Goal: Transaction & Acquisition: Purchase product/service

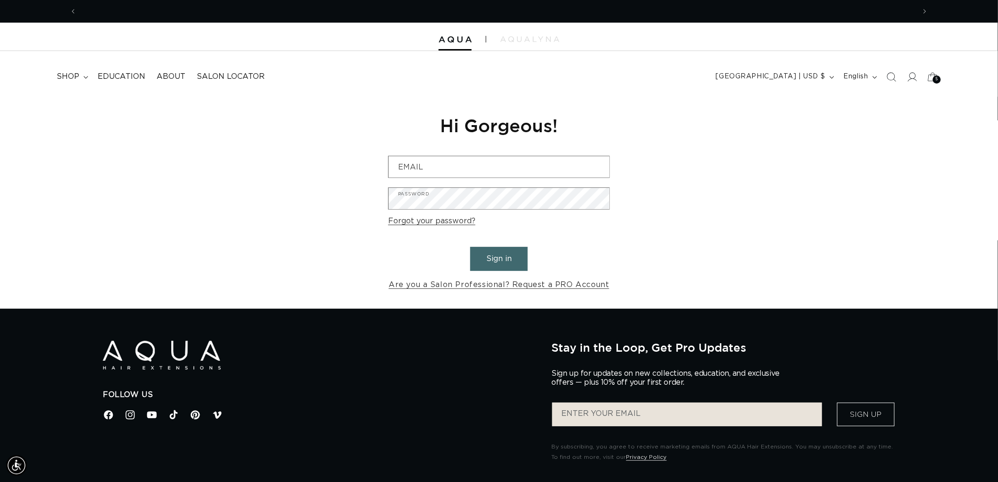
scroll to position [0, 1677]
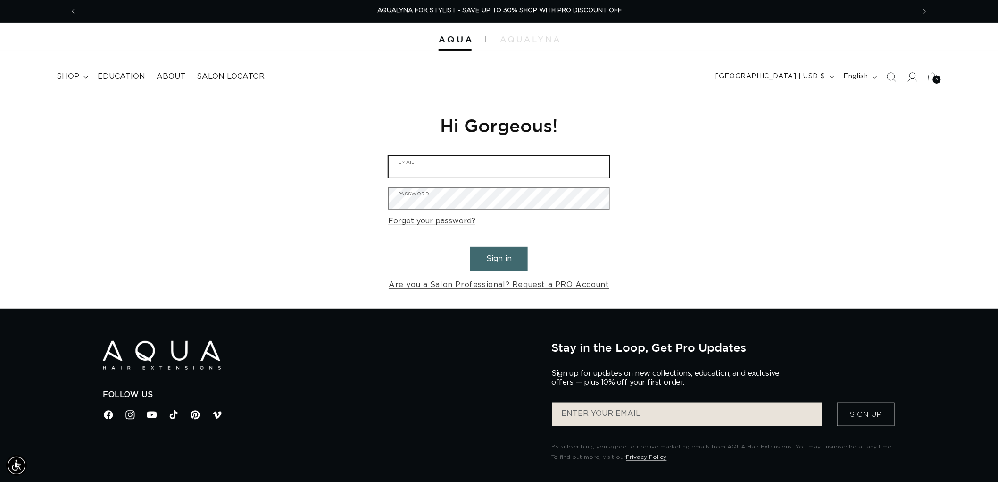
type input "graphics@pabeauty.com"
click at [498, 253] on button "Sign in" at bounding box center [499, 259] width 58 height 24
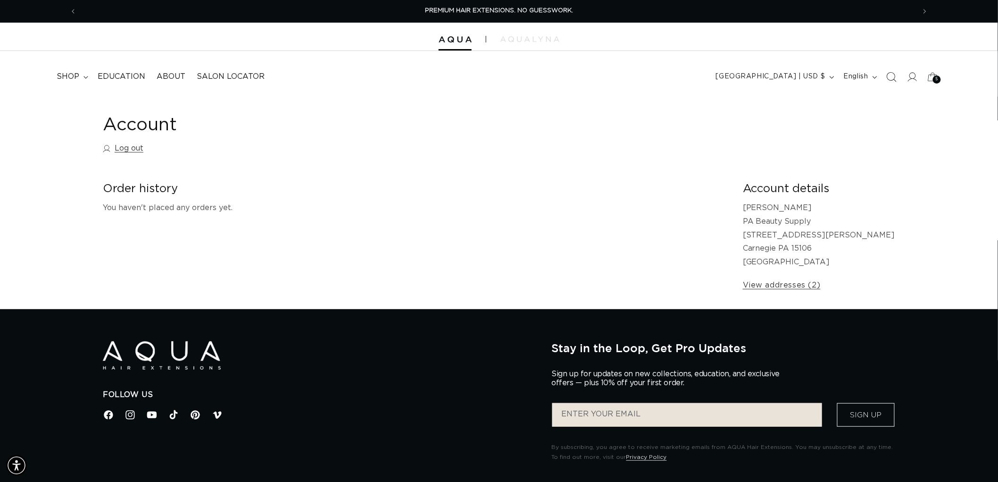
click at [896, 73] on icon "Search" at bounding box center [891, 77] width 10 height 10
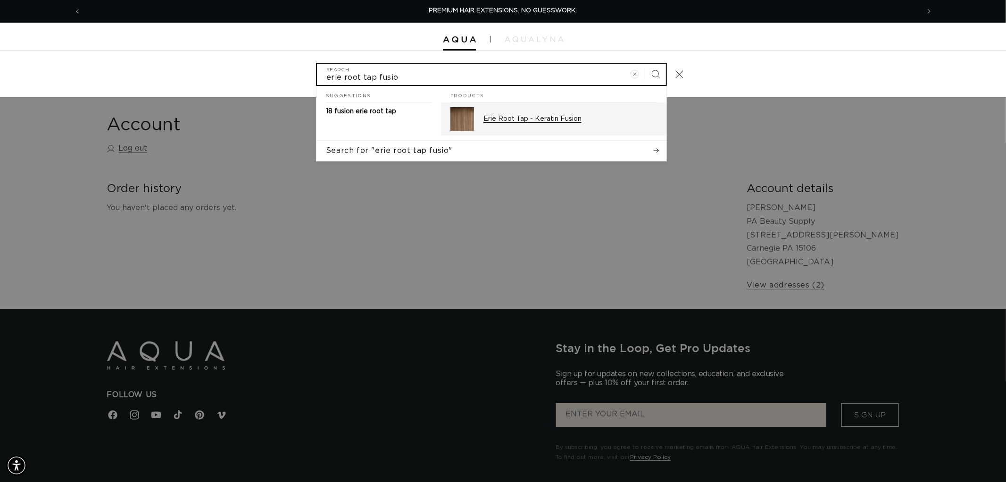
type input "erie root tap fusio"
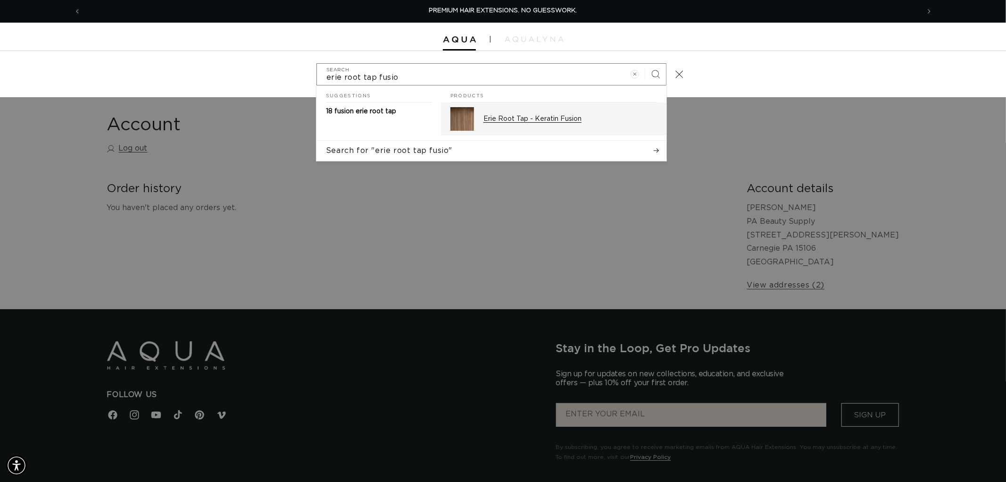
click at [539, 128] on div "Erie Root Tap - Keratin Fusion" at bounding box center [570, 119] width 174 height 24
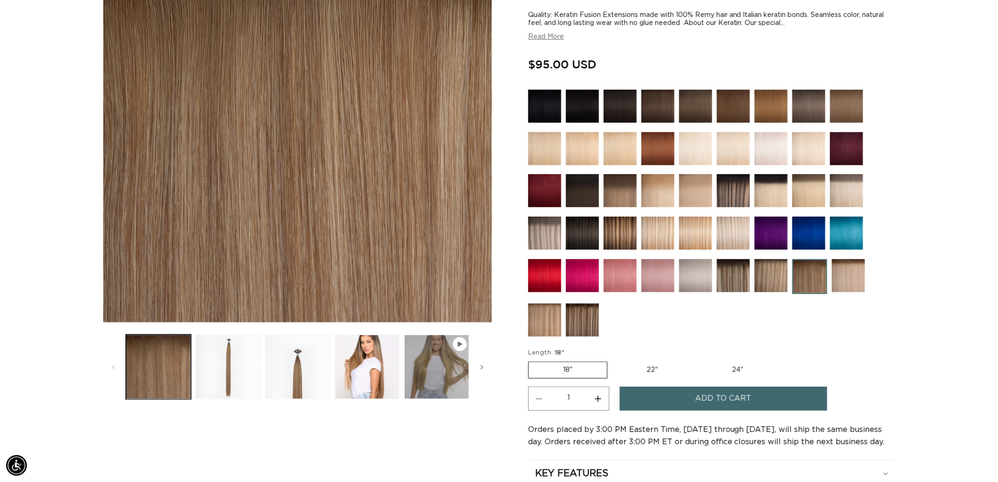
scroll to position [105, 0]
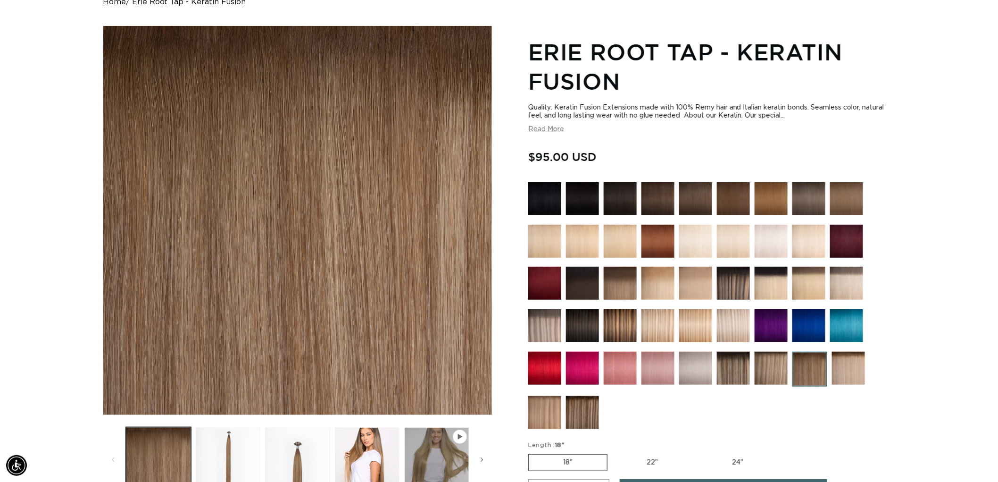
click at [728, 200] on img at bounding box center [733, 198] width 33 height 33
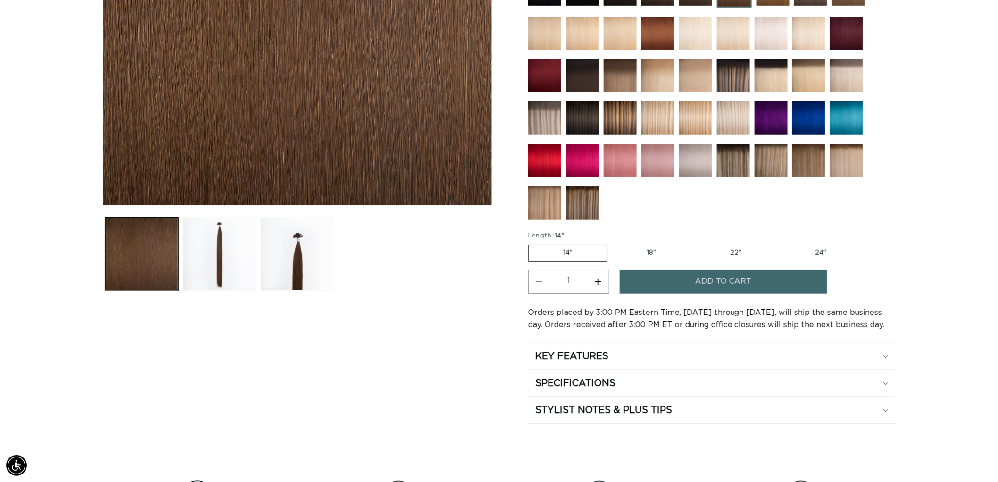
scroll to position [0, 838]
